Goal: Information Seeking & Learning: Learn about a topic

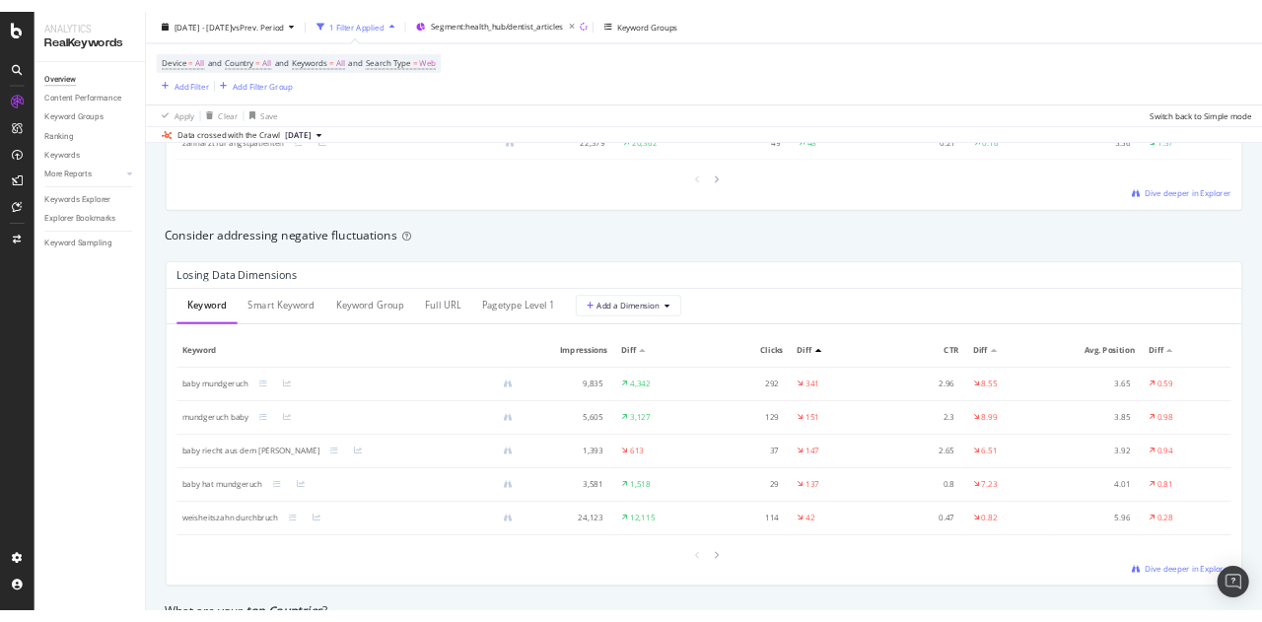
scroll to position [2168, 0]
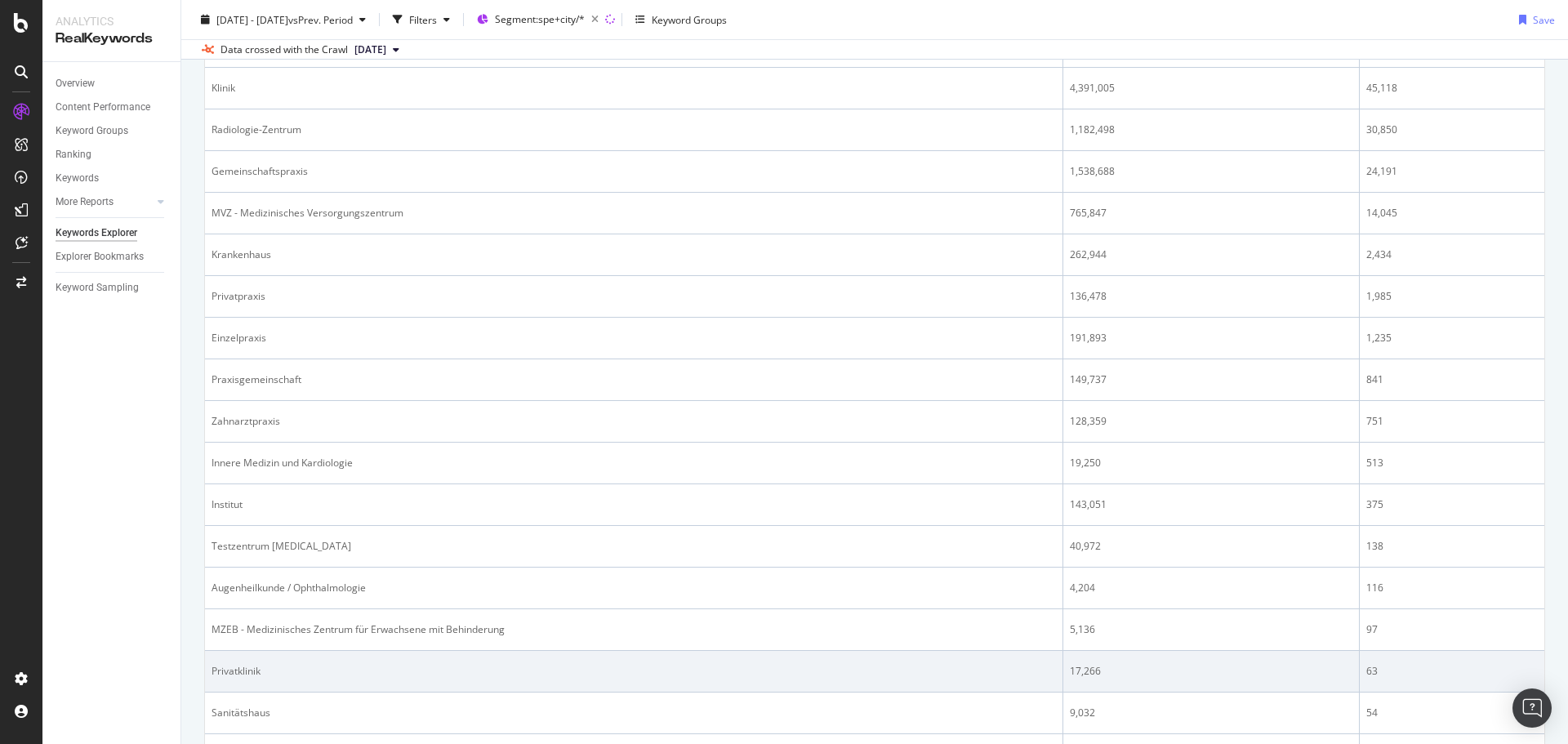
scroll to position [735, 0]
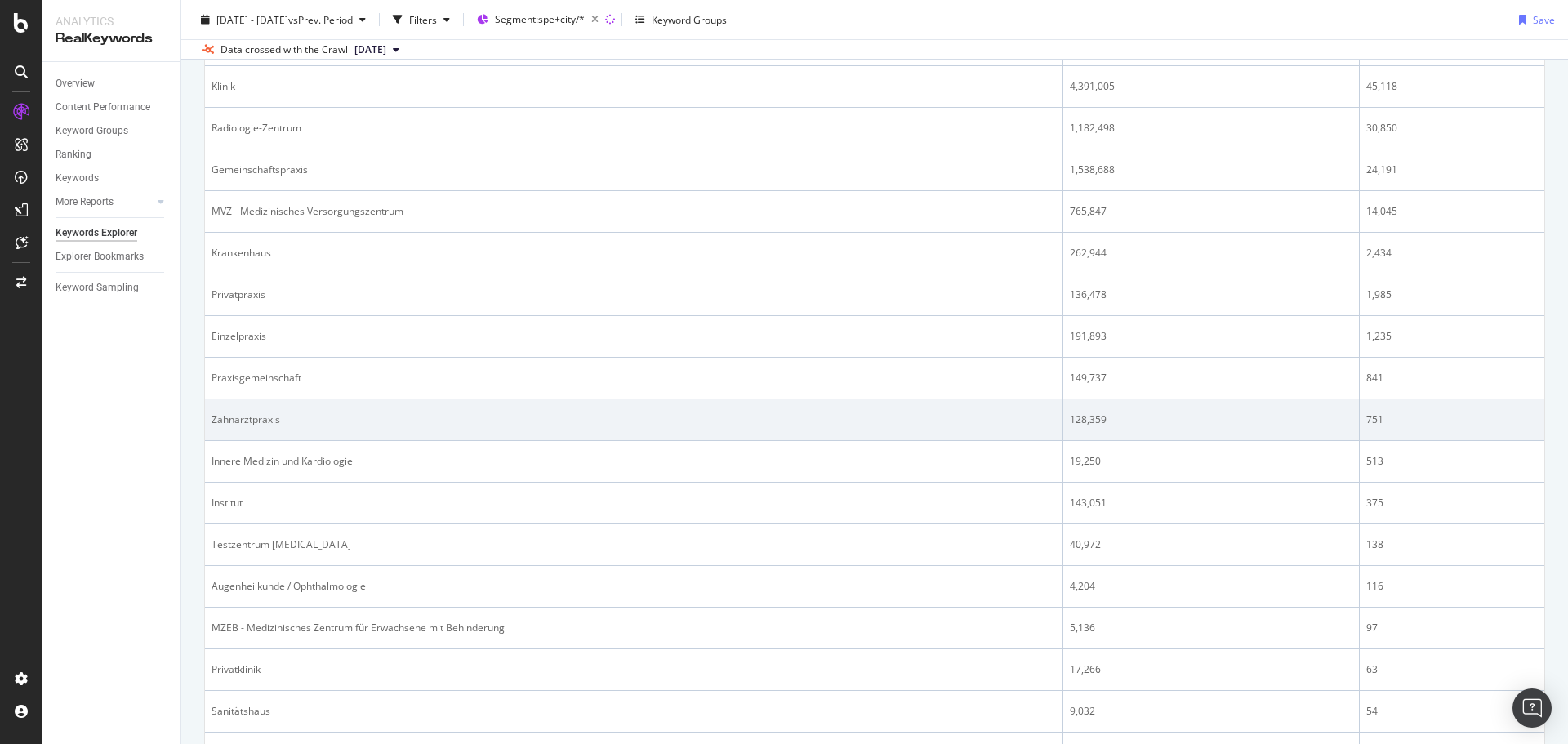
click at [374, 413] on div "Zahnarztpraxis" at bounding box center [633, 420] width 844 height 15
click at [258, 421] on div "Zahnarztpraxis" at bounding box center [633, 420] width 844 height 15
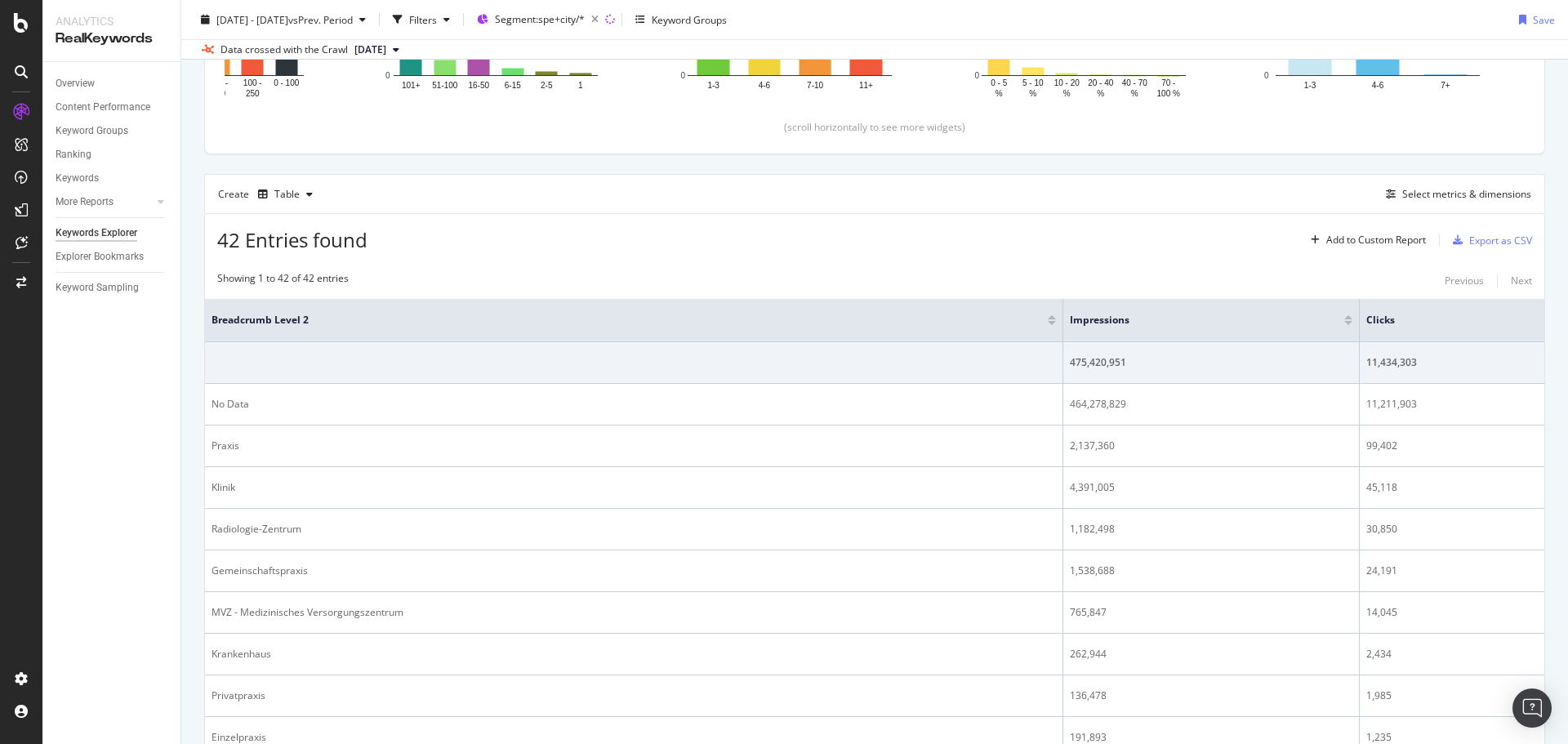
scroll to position [326, 0]
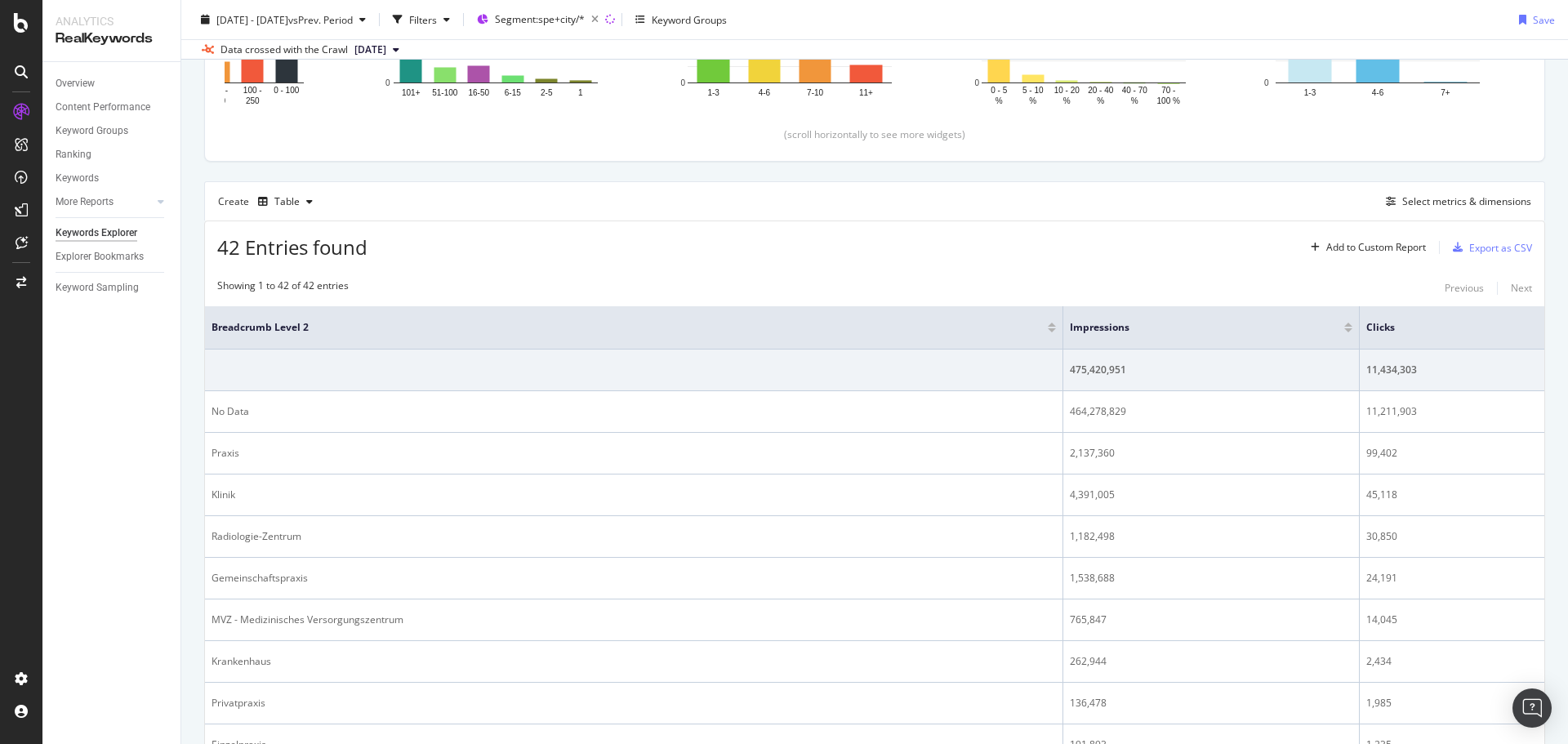
click at [1348, 323] on div at bounding box center [1348, 324] width 8 height 4
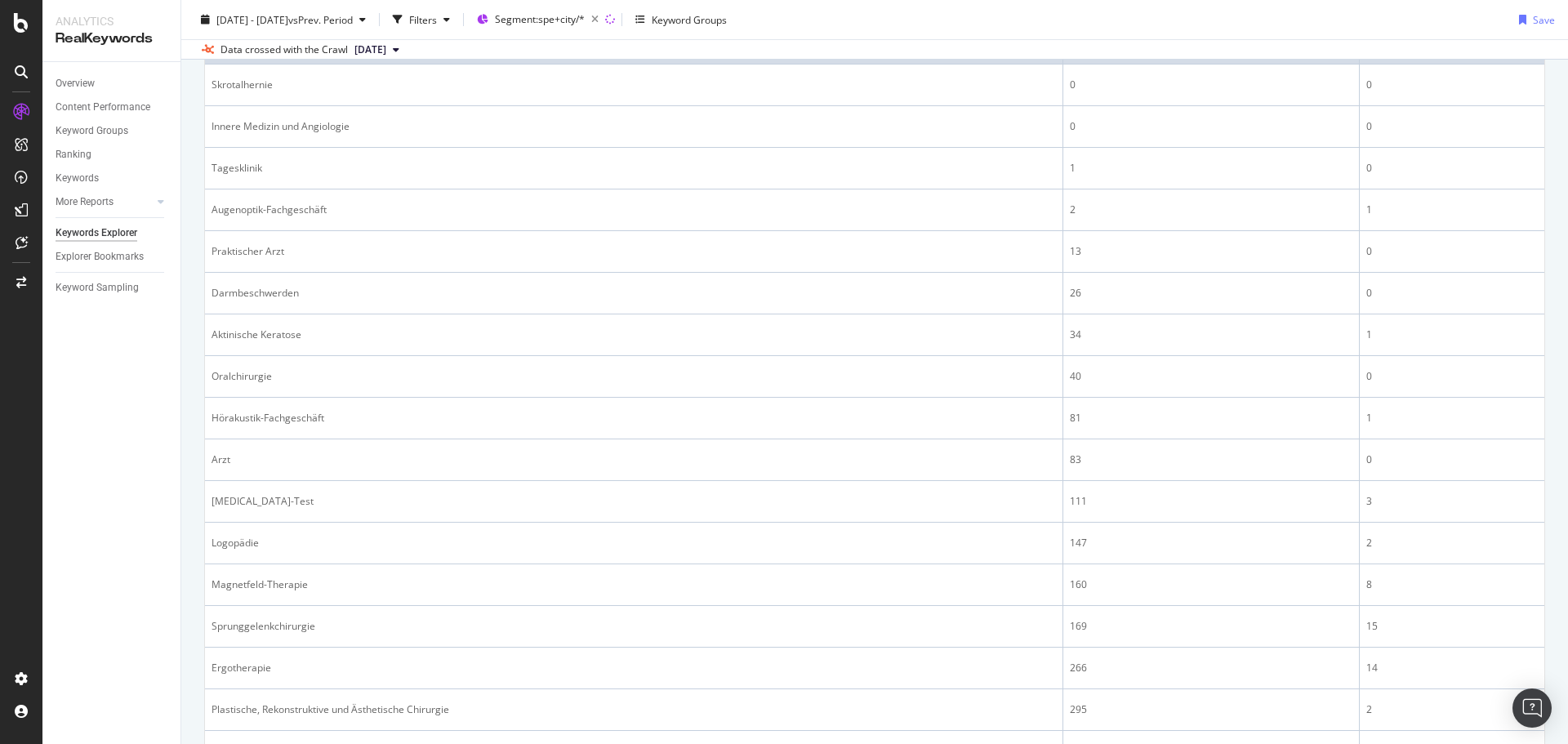
scroll to position [245, 0]
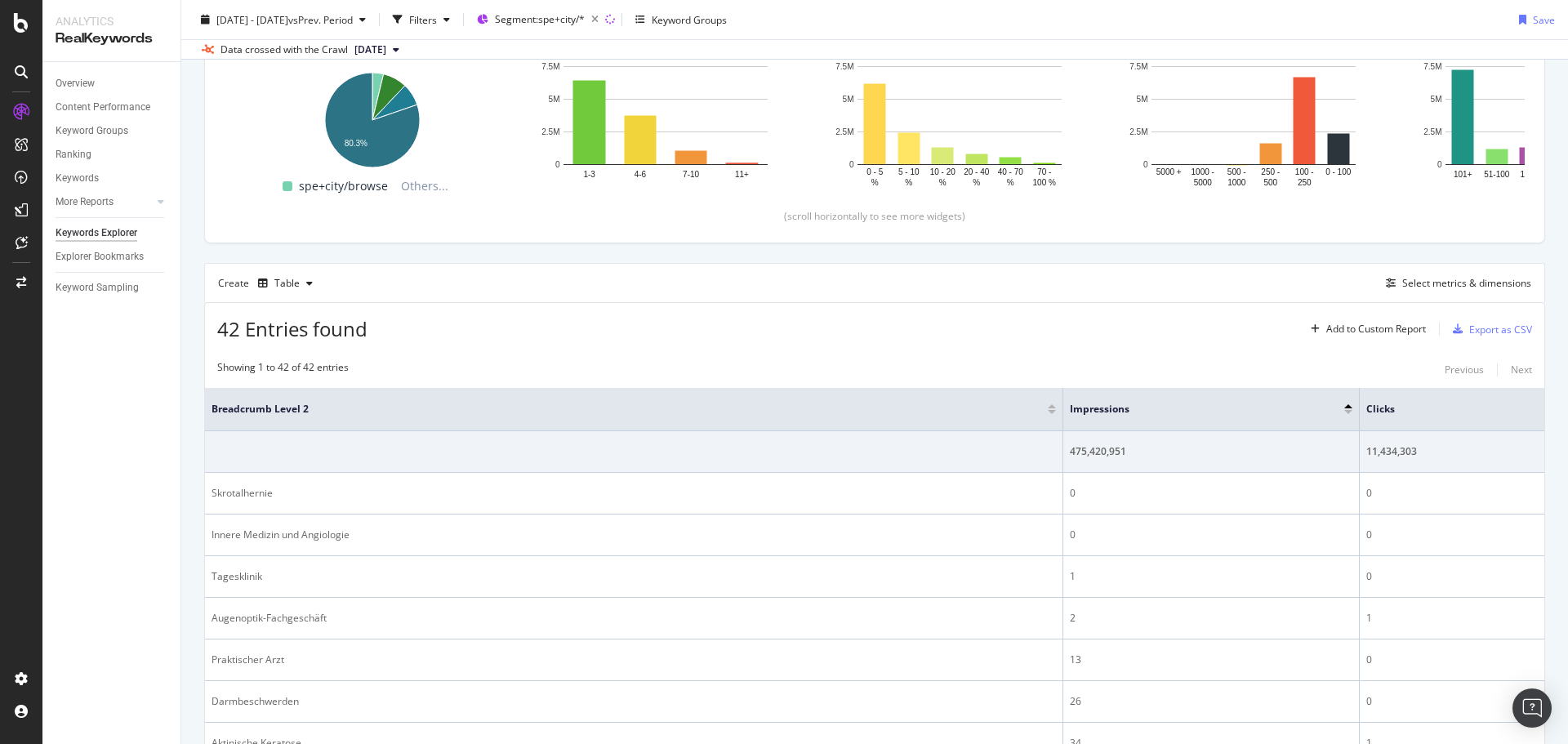
click at [1349, 410] on div at bounding box center [1348, 412] width 8 height 4
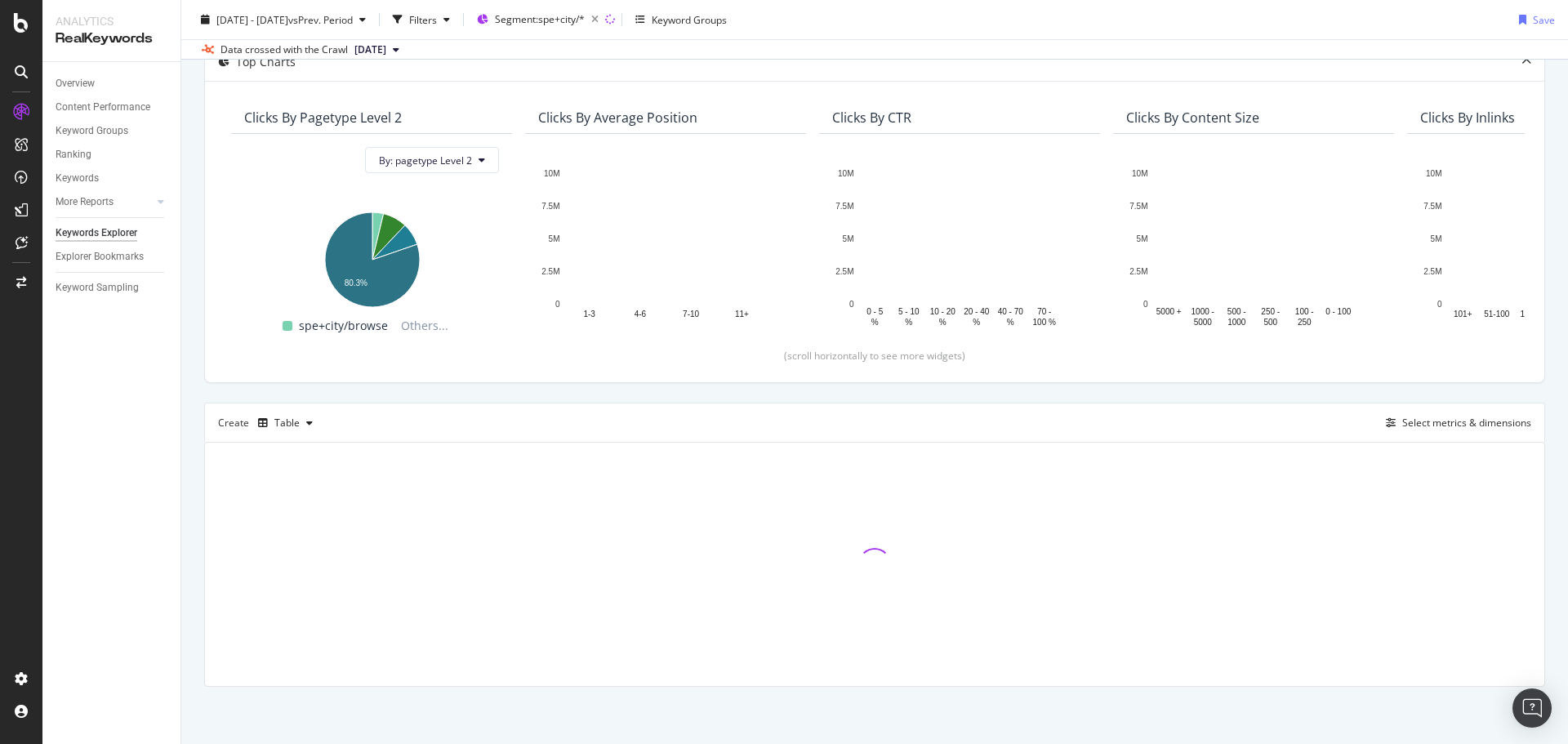
scroll to position [105, 0]
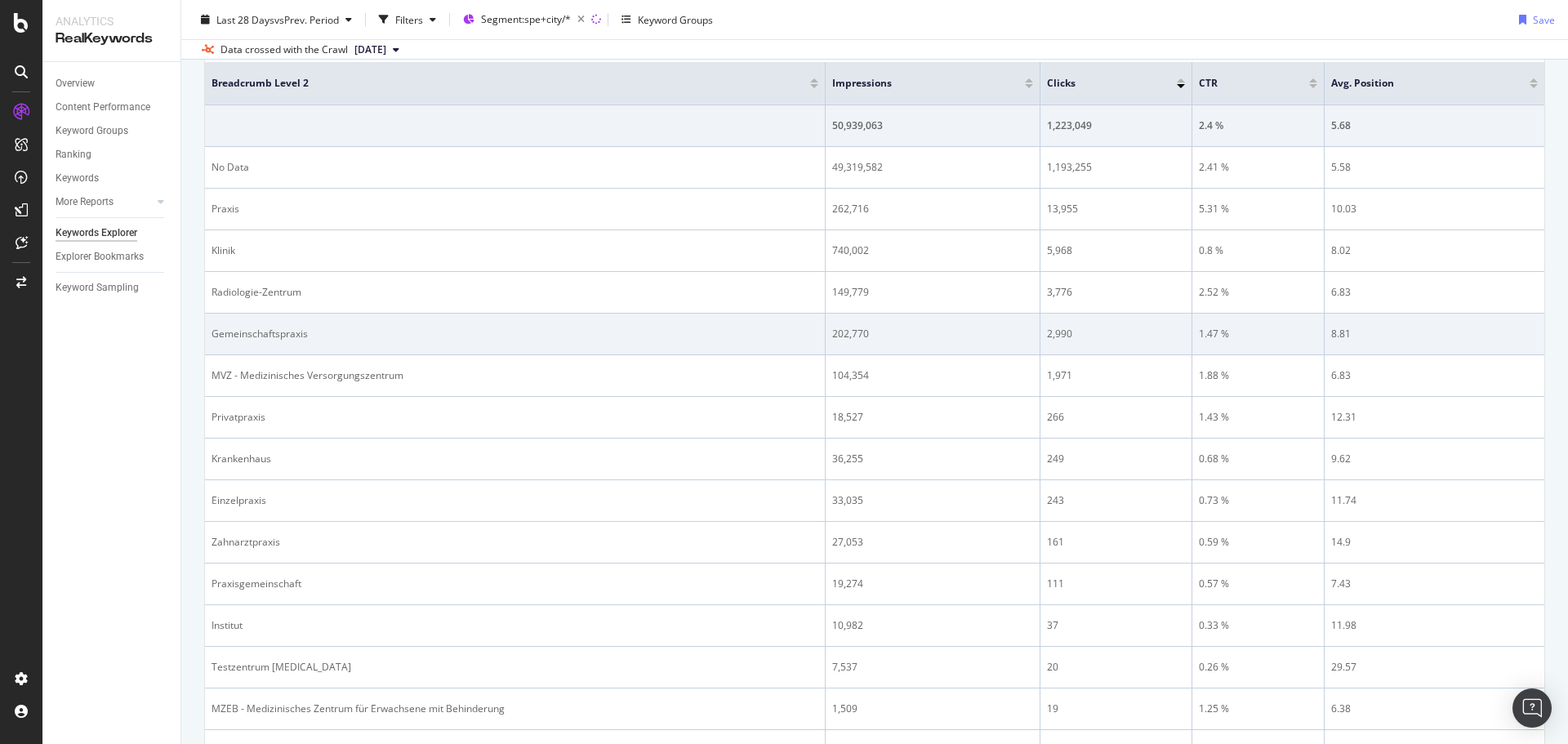
scroll to position [572, 0]
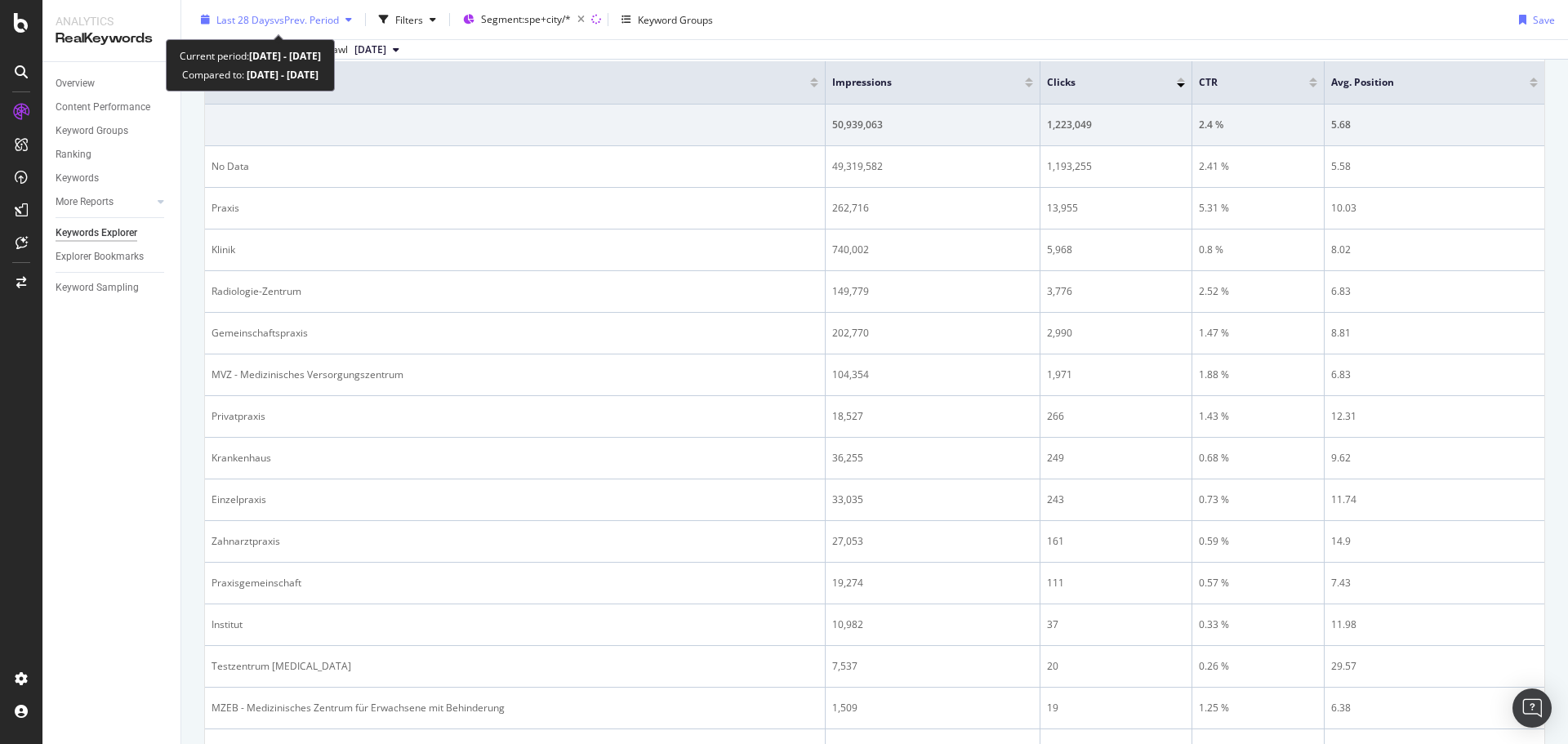
click at [263, 16] on span "Last 28 Days" at bounding box center [245, 19] width 58 height 14
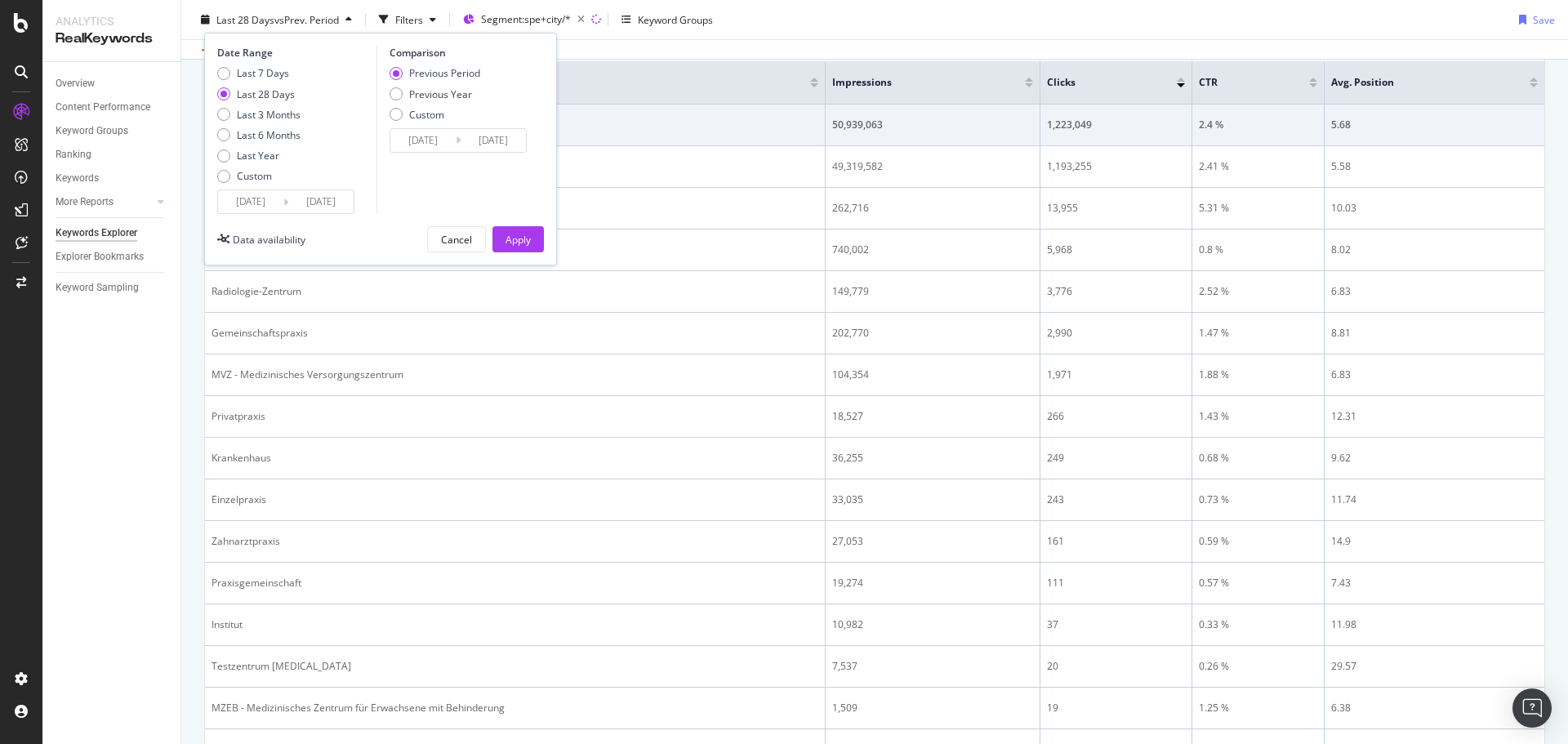
click at [292, 192] on input "2025/09/14" at bounding box center [321, 202] width 65 height 23
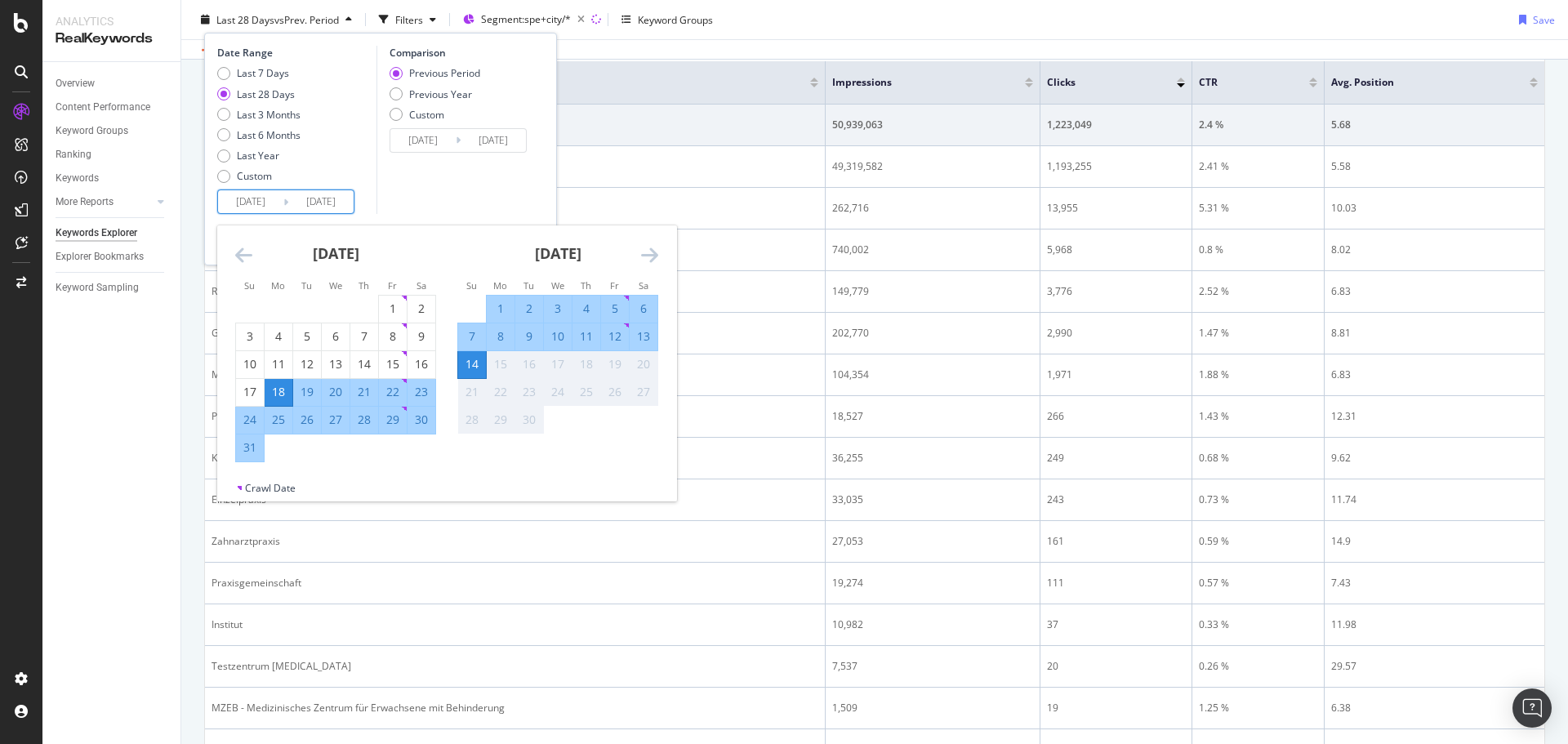
click at [238, 252] on icon "Move backward to switch to the previous month." at bounding box center [244, 255] width 17 height 20
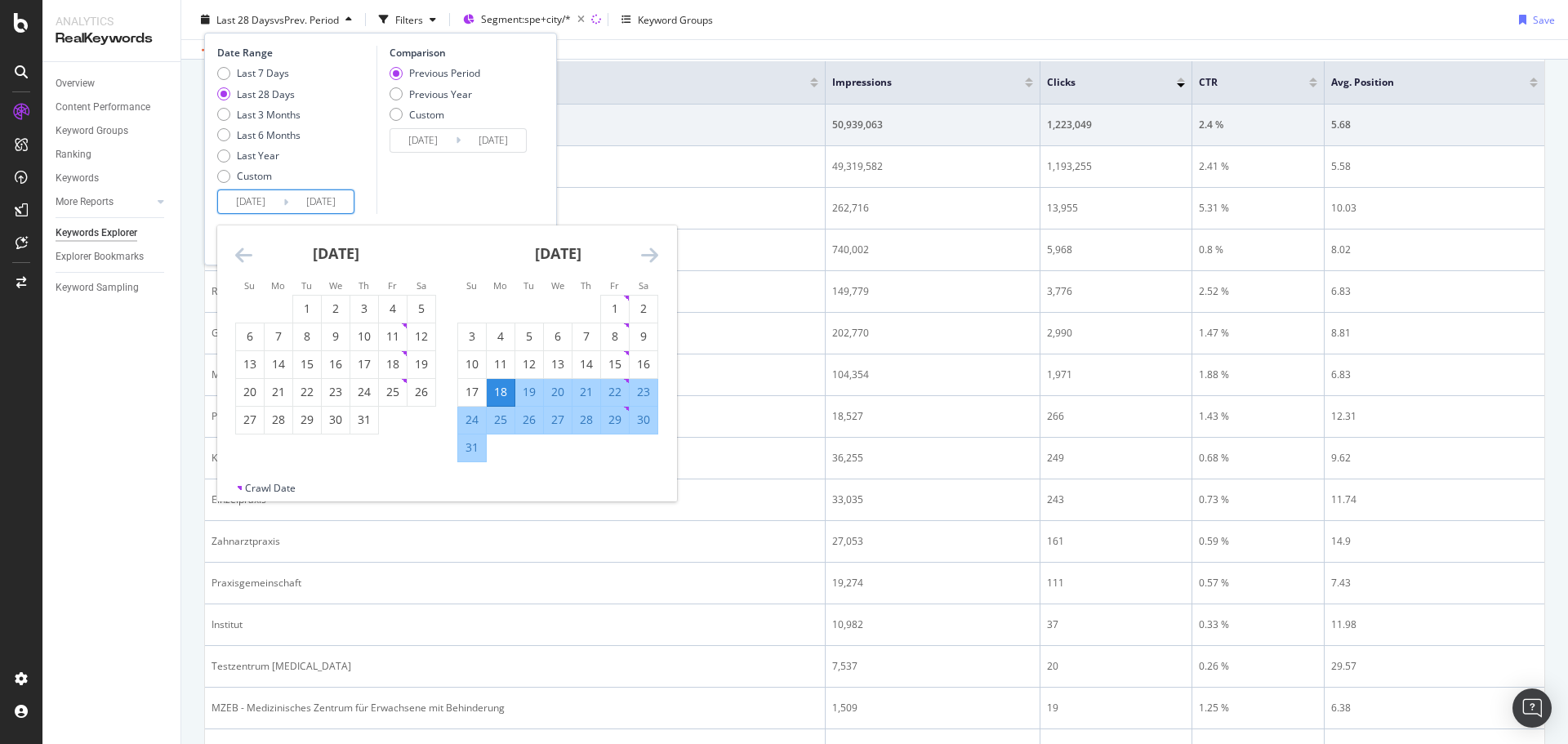
click at [238, 252] on icon "Move backward to switch to the previous month." at bounding box center [244, 255] width 17 height 20
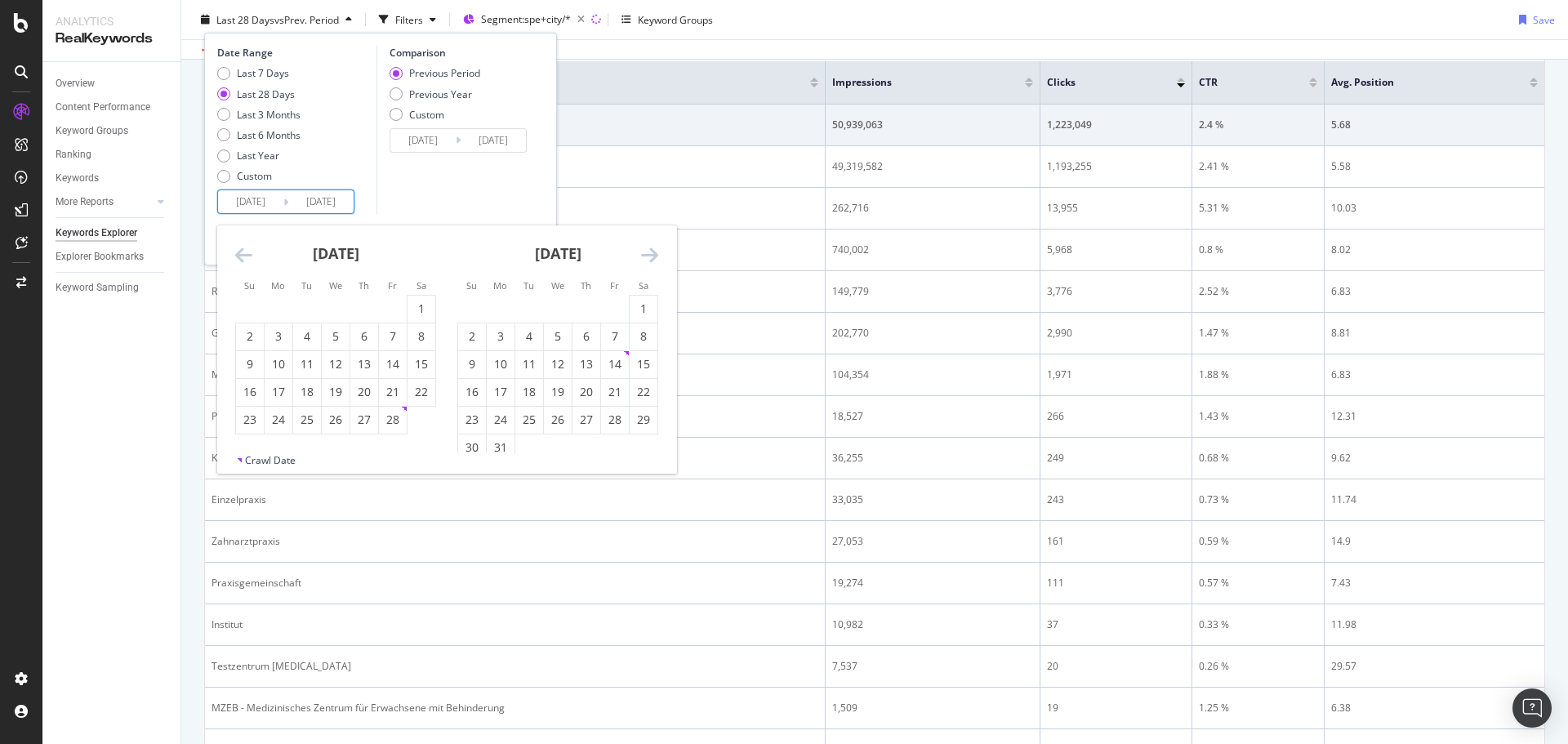
click at [239, 252] on icon "Move backward to switch to the previous month." at bounding box center [244, 255] width 17 height 20
click at [342, 300] on div "1" at bounding box center [336, 309] width 28 height 27
type input "2025/01/01"
type input "2024/04/18"
type input "2024/12/31"
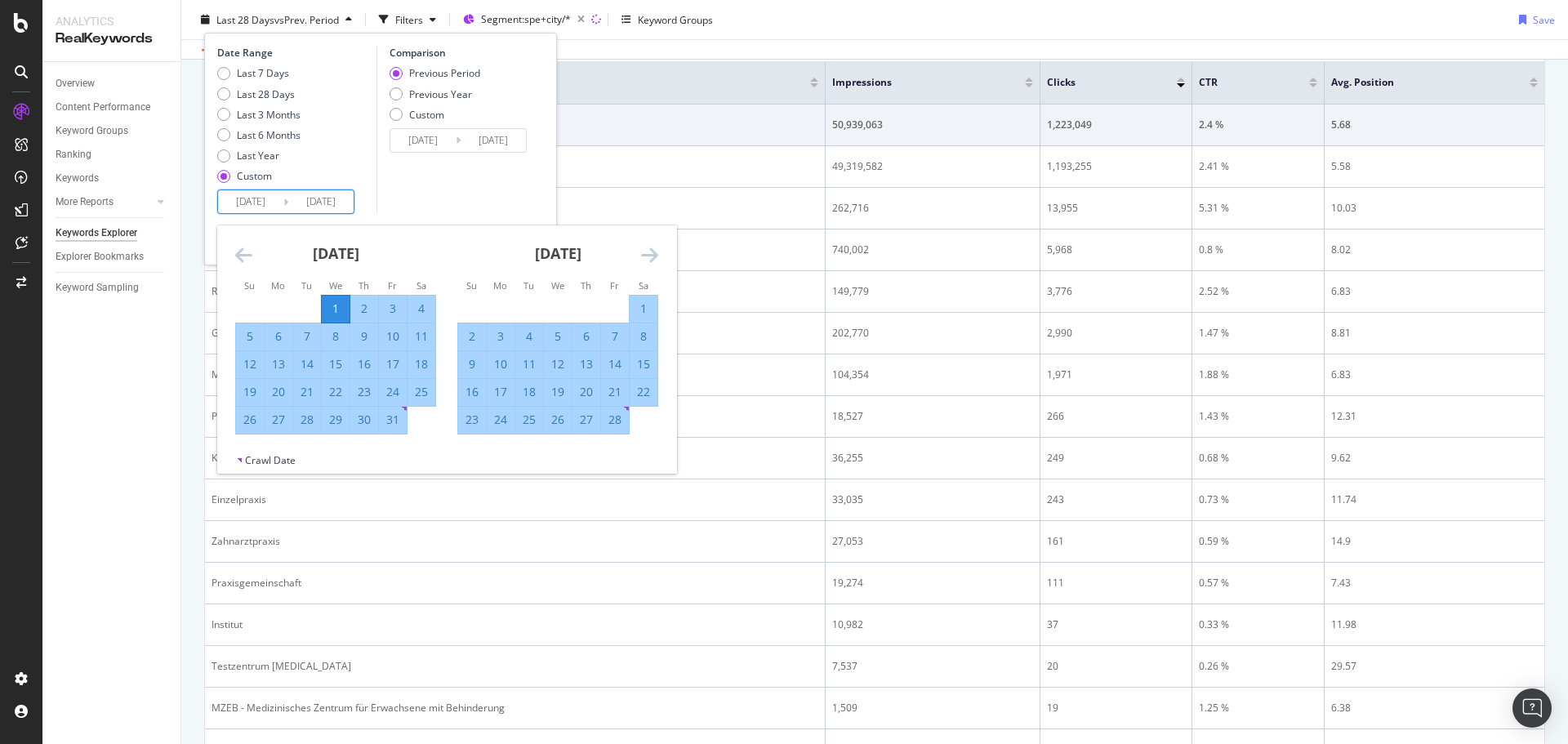
click at [659, 249] on div "February 2025 1 2 3 4 5 6 7 8 9 10 11 12 13 14 15 16 17 18 19 20 21 22 23 24 25…" at bounding box center [558, 330] width 222 height 209
click at [653, 254] on icon "Move forward to switch to the next month." at bounding box center [650, 255] width 17 height 20
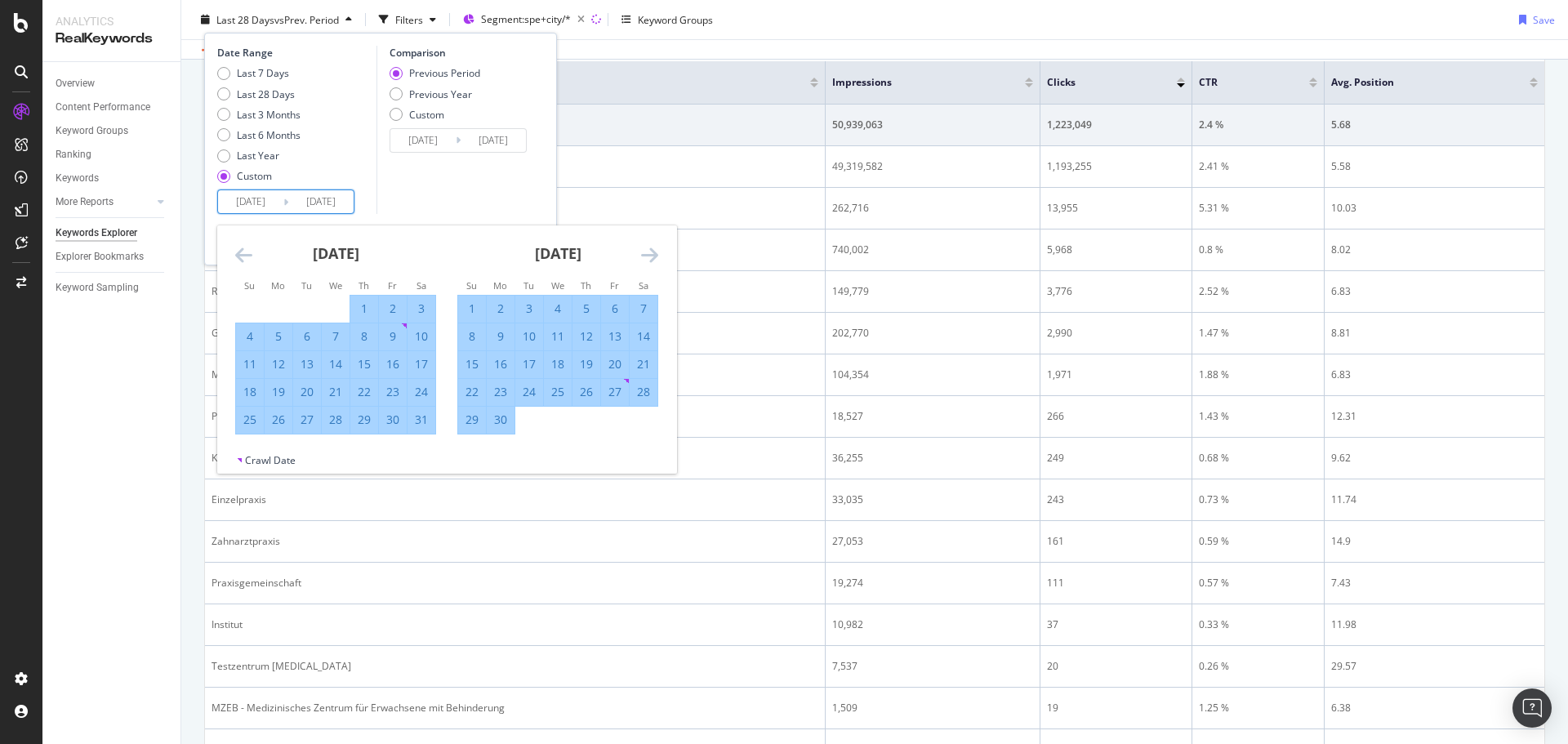
click at [653, 254] on icon "Move forward to switch to the next month." at bounding box center [650, 255] width 17 height 20
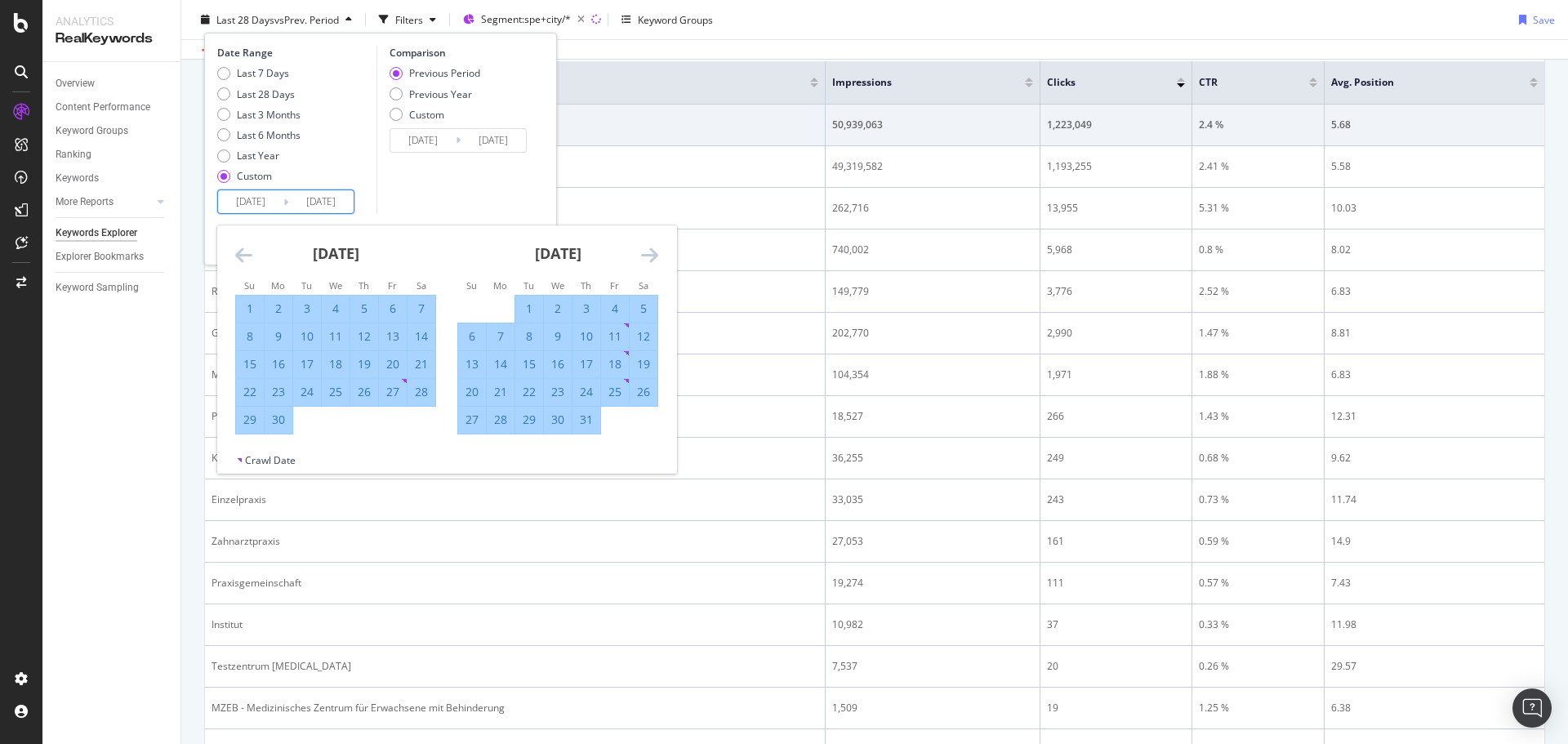
click at [653, 254] on icon "Move forward to switch to the next month." at bounding box center [650, 255] width 17 height 20
click at [471, 445] on div "31" at bounding box center [472, 447] width 28 height 17
type input "2025/08/31"
type input "2024/05/02"
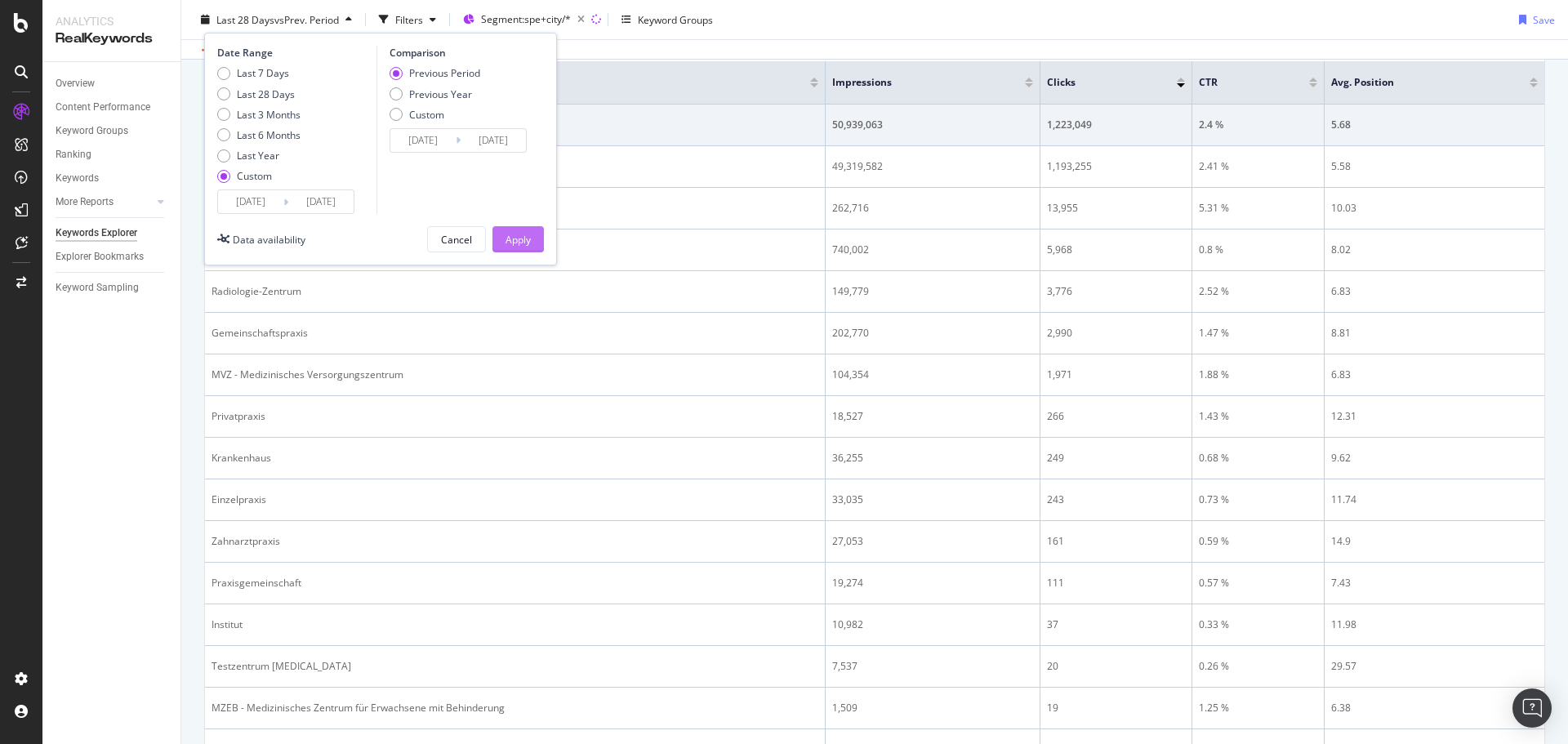
click at [515, 245] on div "Apply" at bounding box center [518, 239] width 26 height 14
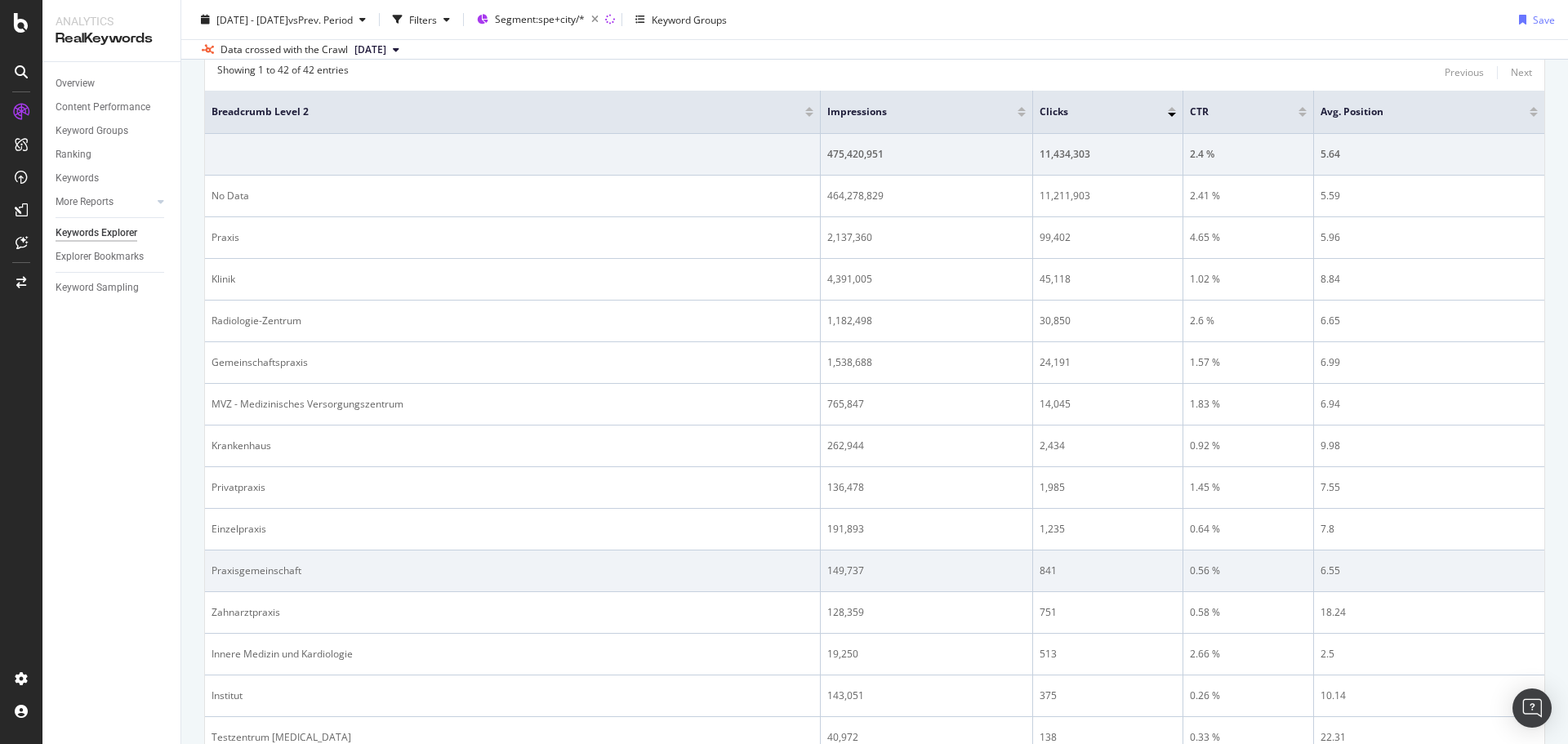
scroll to position [572, 0]
